Goal: Task Accomplishment & Management: Use online tool/utility

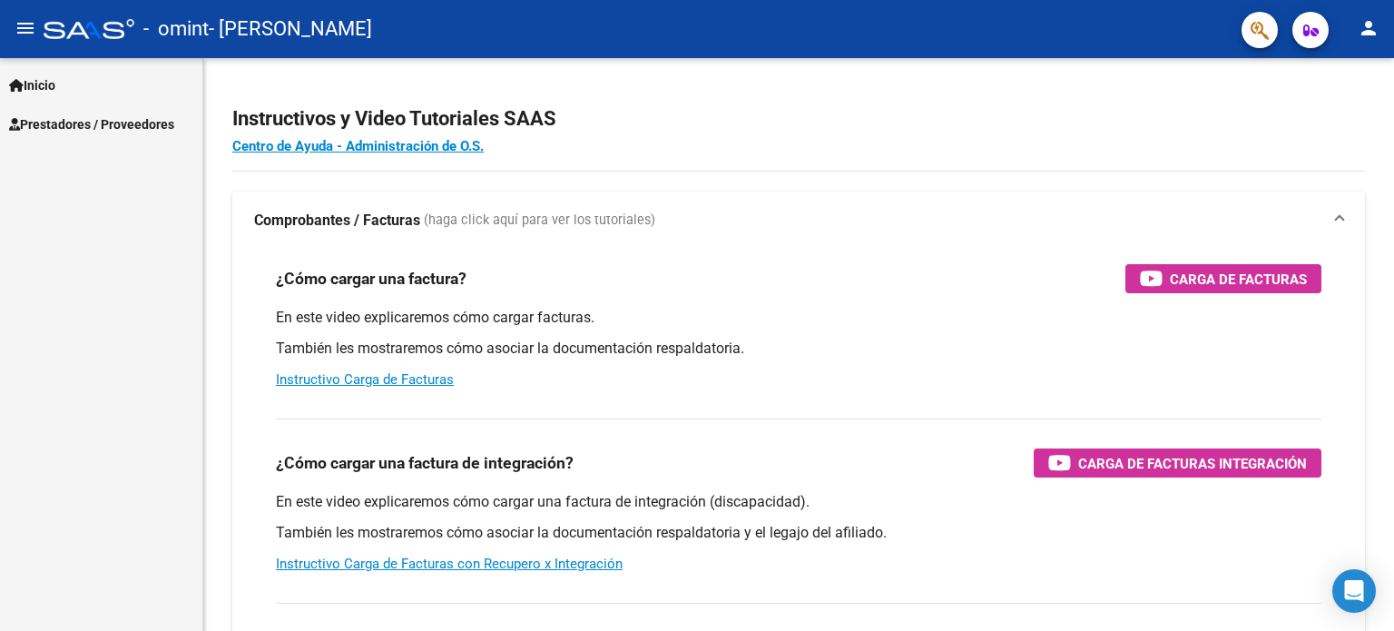
click at [44, 85] on span "Inicio" at bounding box center [32, 85] width 46 height 20
click at [83, 209] on span "Prestadores / Proveedores" at bounding box center [91, 202] width 165 height 20
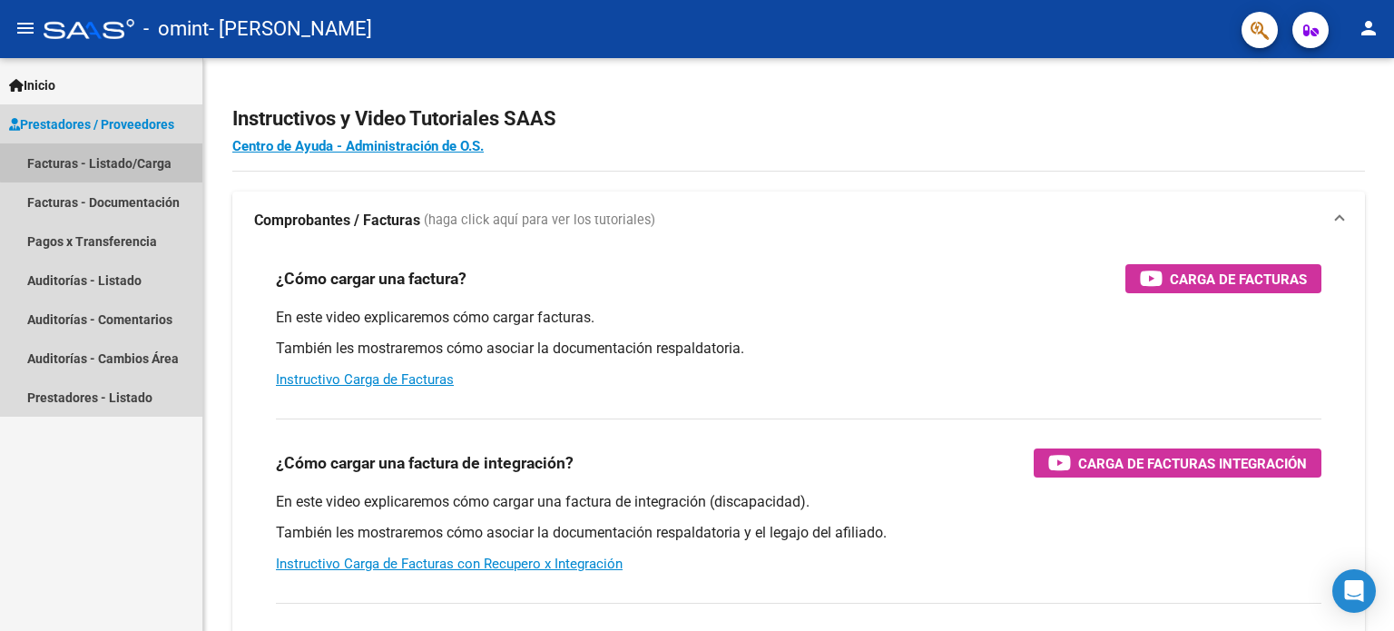
click at [103, 158] on link "Facturas - Listado/Carga" at bounding box center [101, 162] width 202 height 39
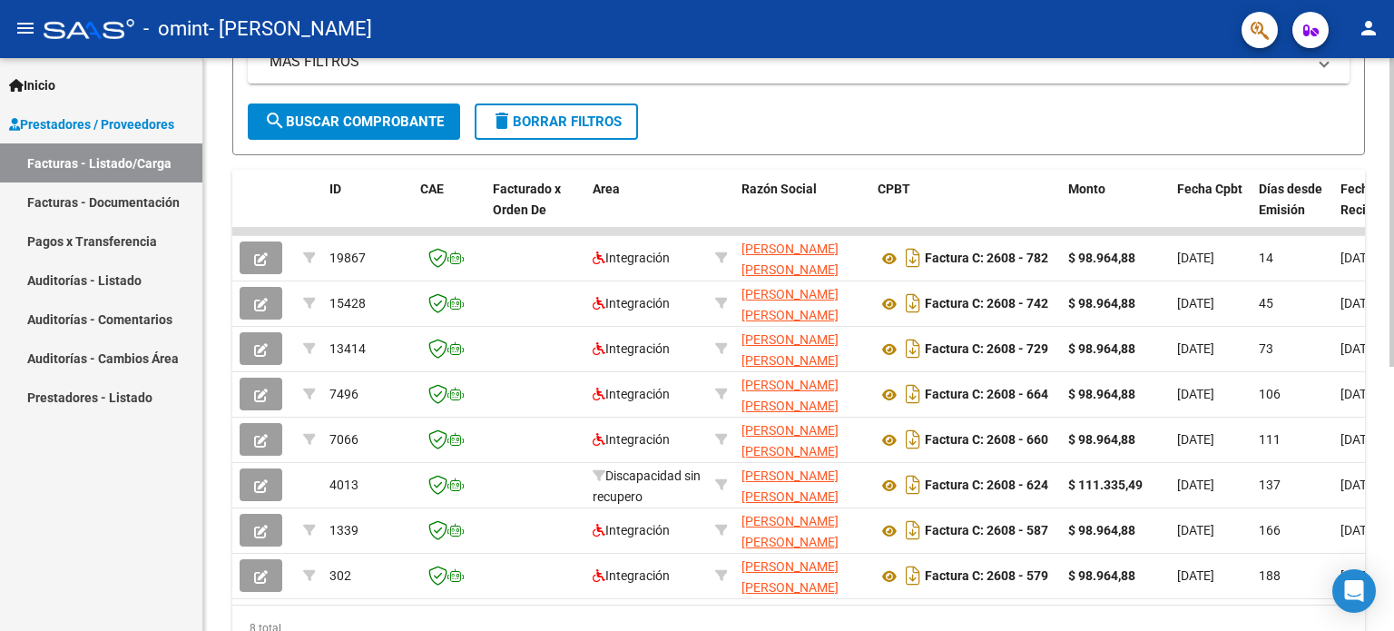
scroll to position [404, 0]
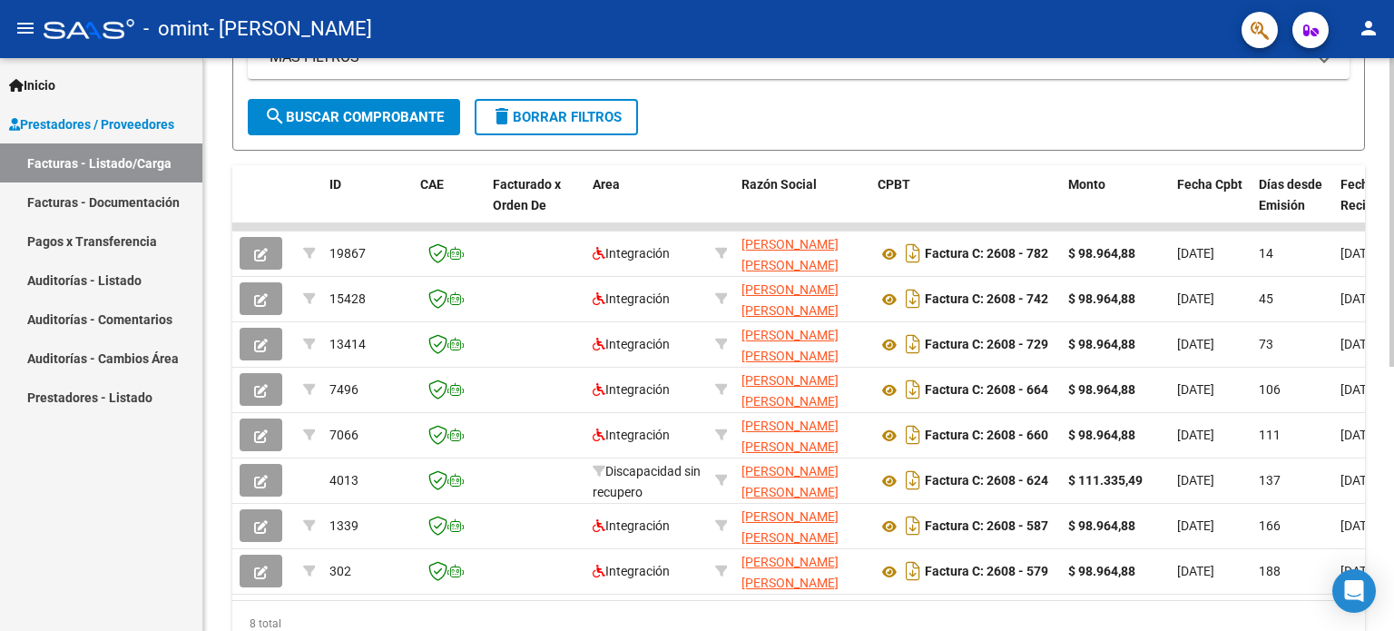
click at [1393, 411] on div at bounding box center [1391, 435] width 5 height 308
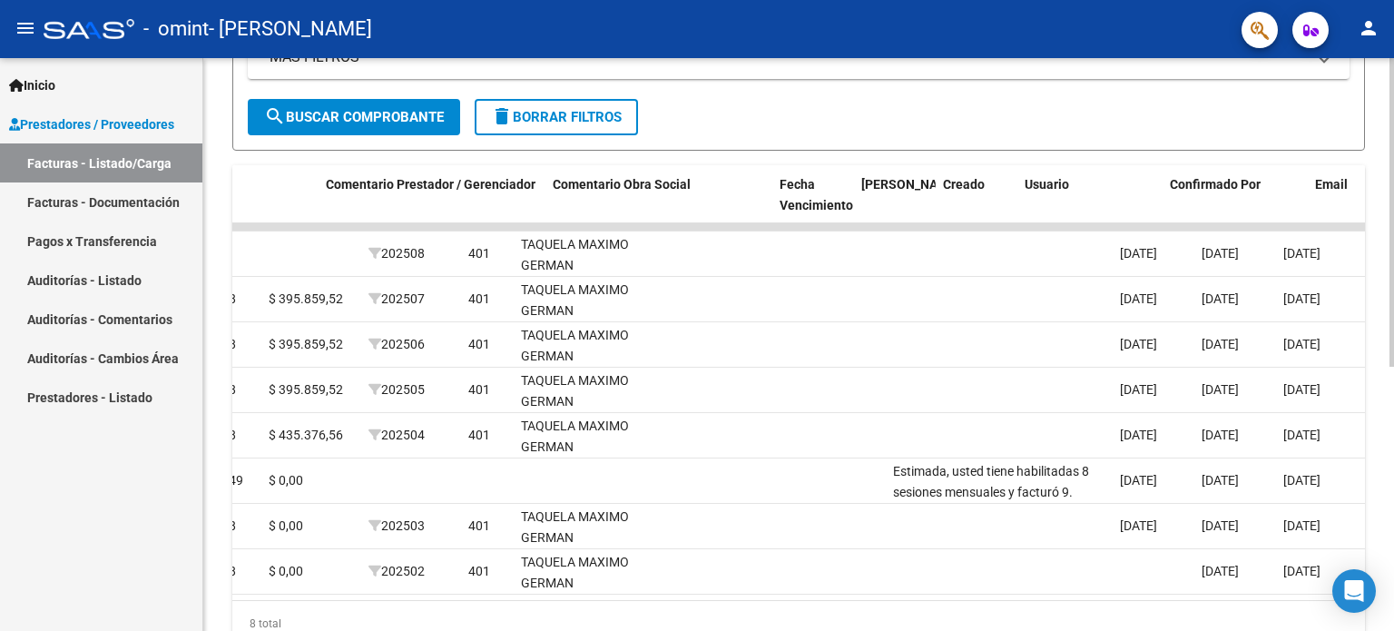
scroll to position [0, 2693]
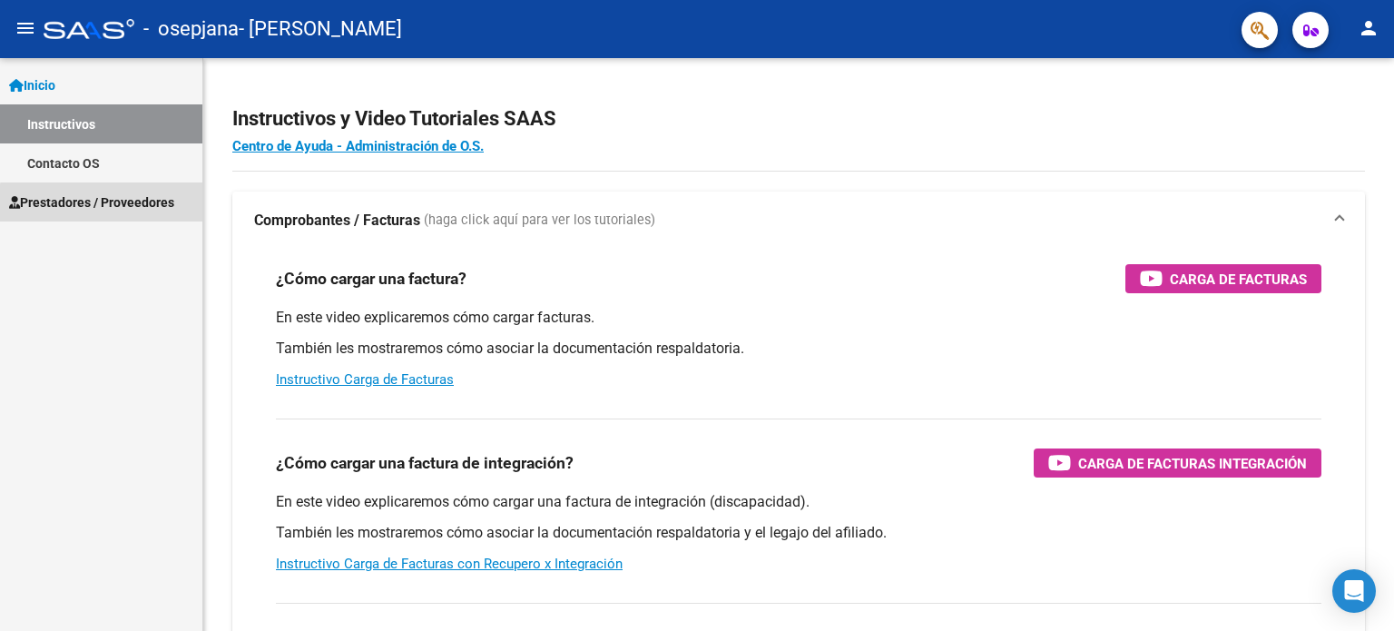
click at [113, 204] on span "Prestadores / Proveedores" at bounding box center [91, 202] width 165 height 20
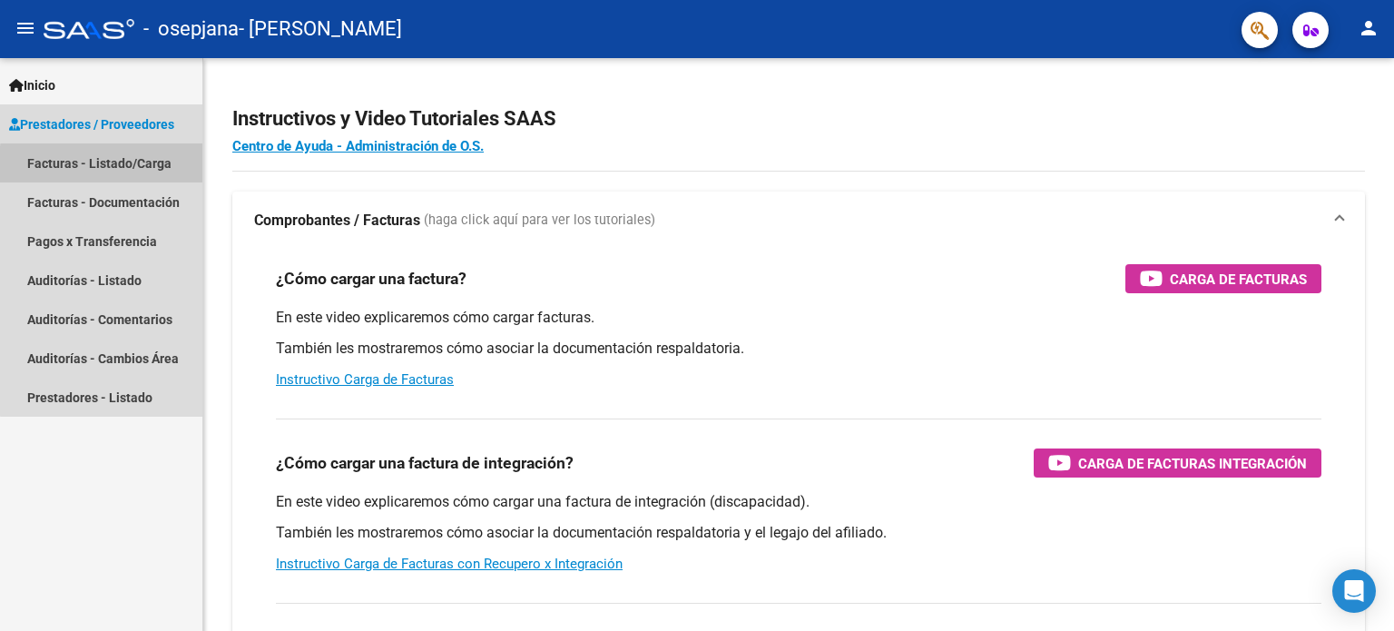
click at [116, 166] on link "Facturas - Listado/Carga" at bounding box center [101, 162] width 202 height 39
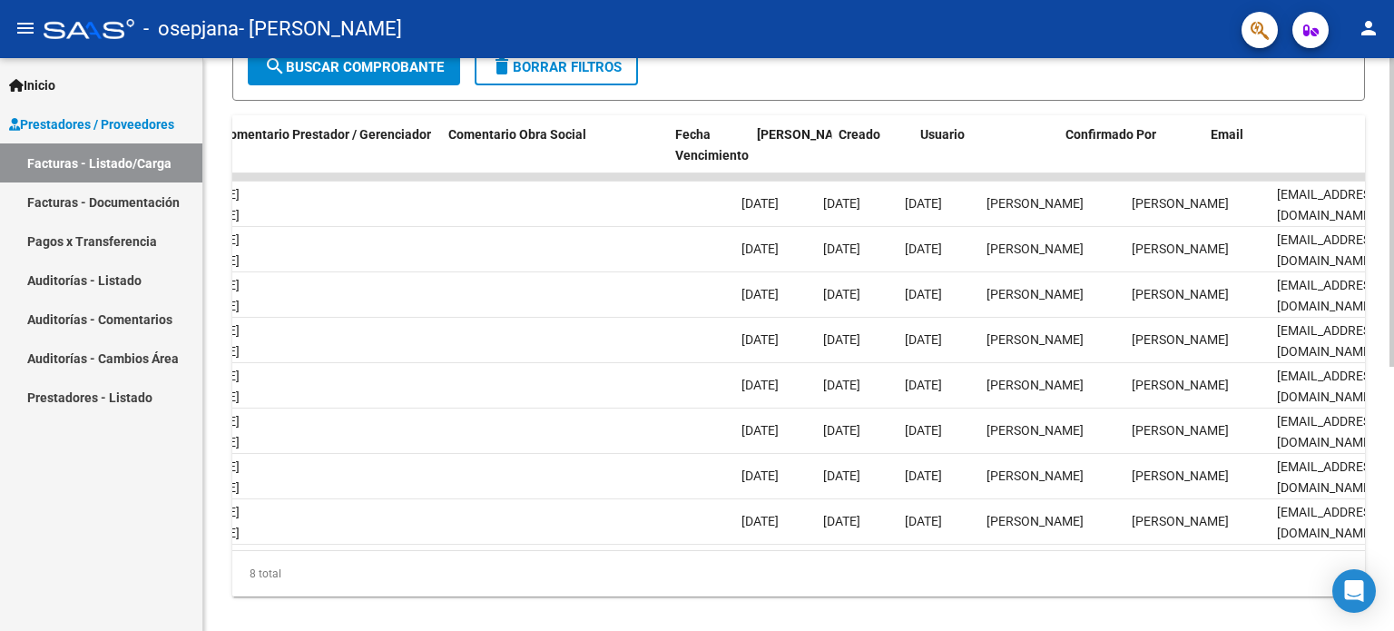
scroll to position [0, 2693]
